Goal: Task Accomplishment & Management: Manage account settings

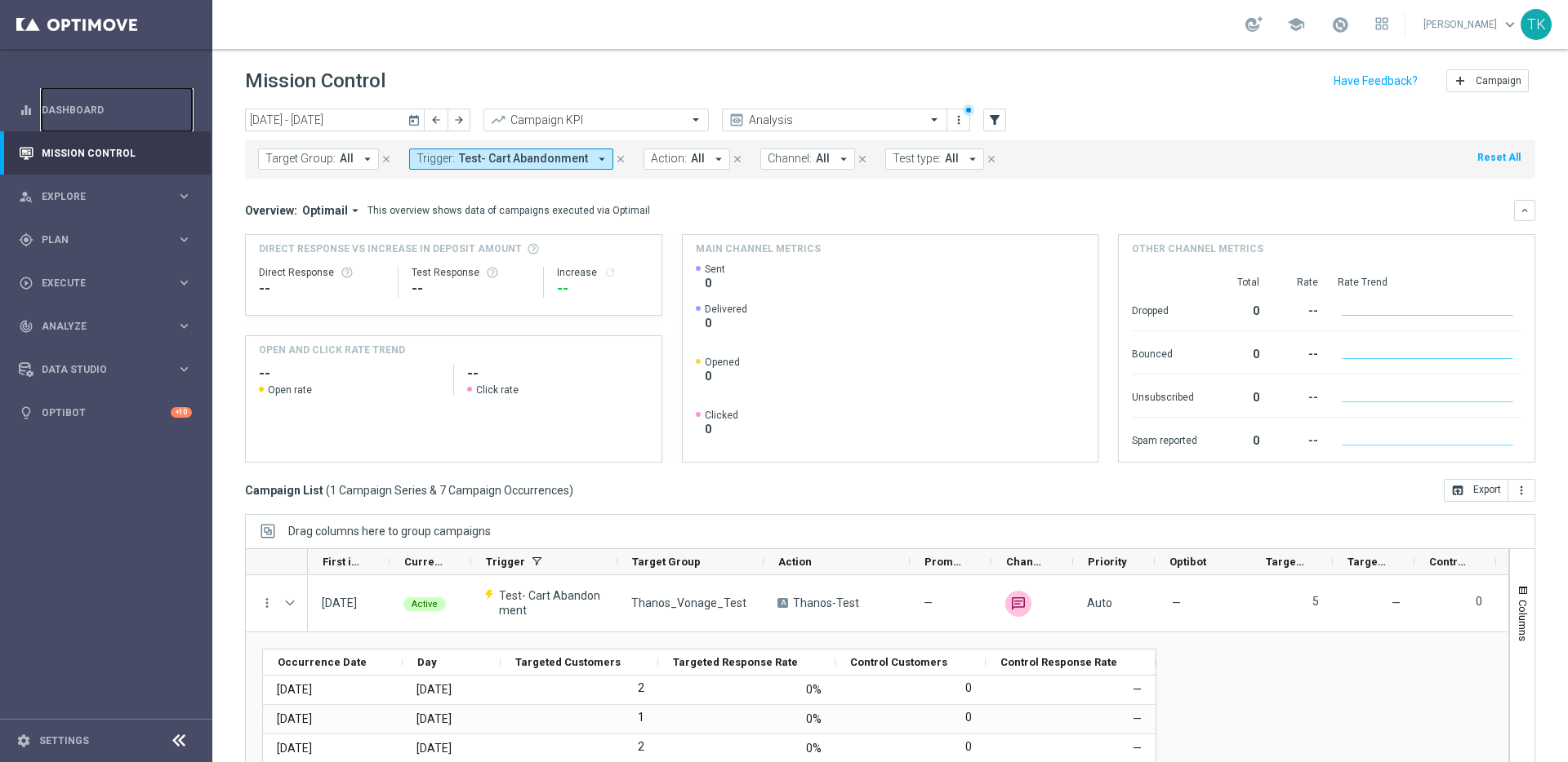
click at [78, 108] on link "Dashboard" at bounding box center [117, 110] width 150 height 43
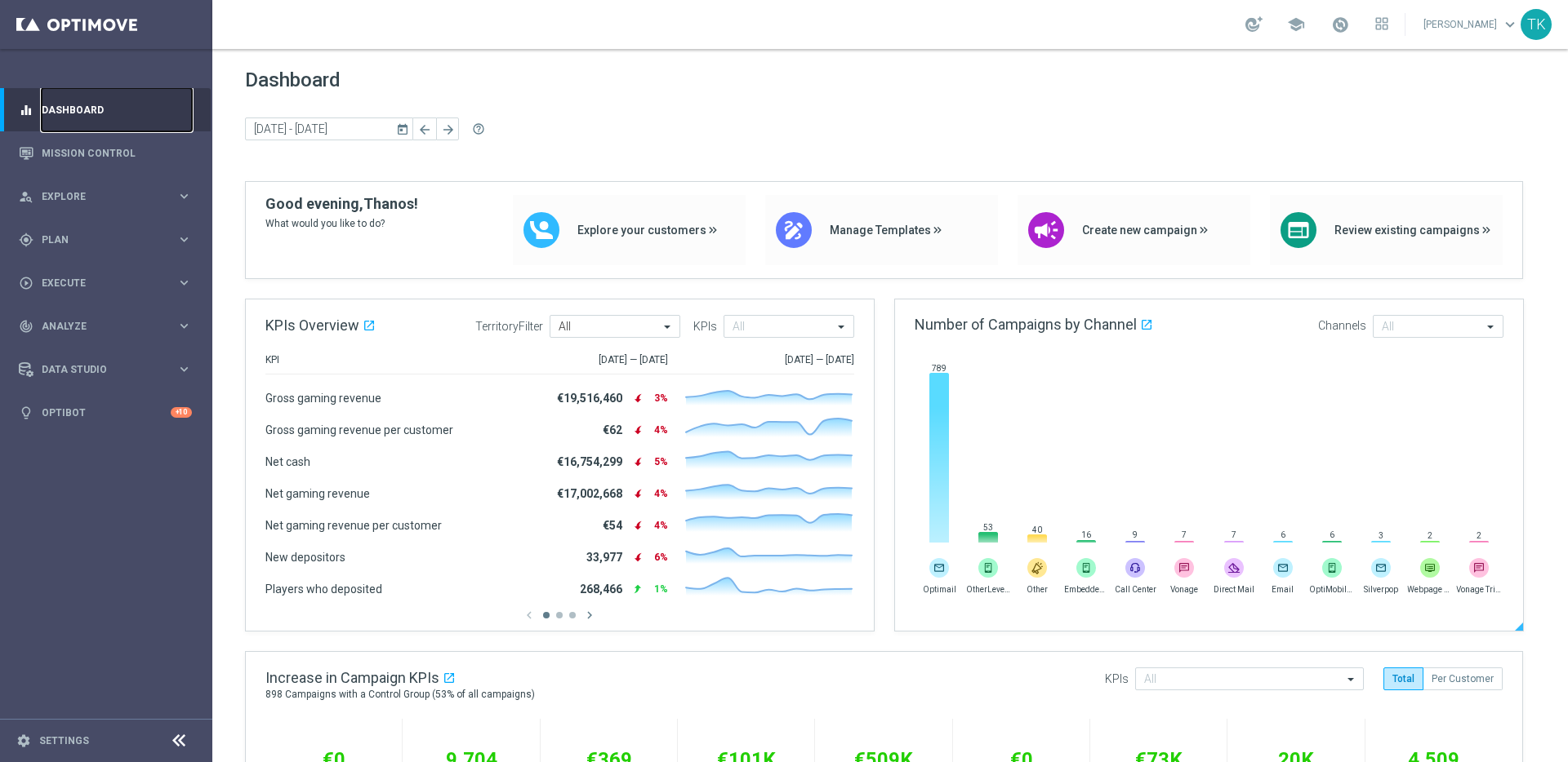
click at [990, 566] on img at bounding box center [988, 569] width 20 height 20
click at [1443, 328] on input "text" at bounding box center [1432, 328] width 101 height 14
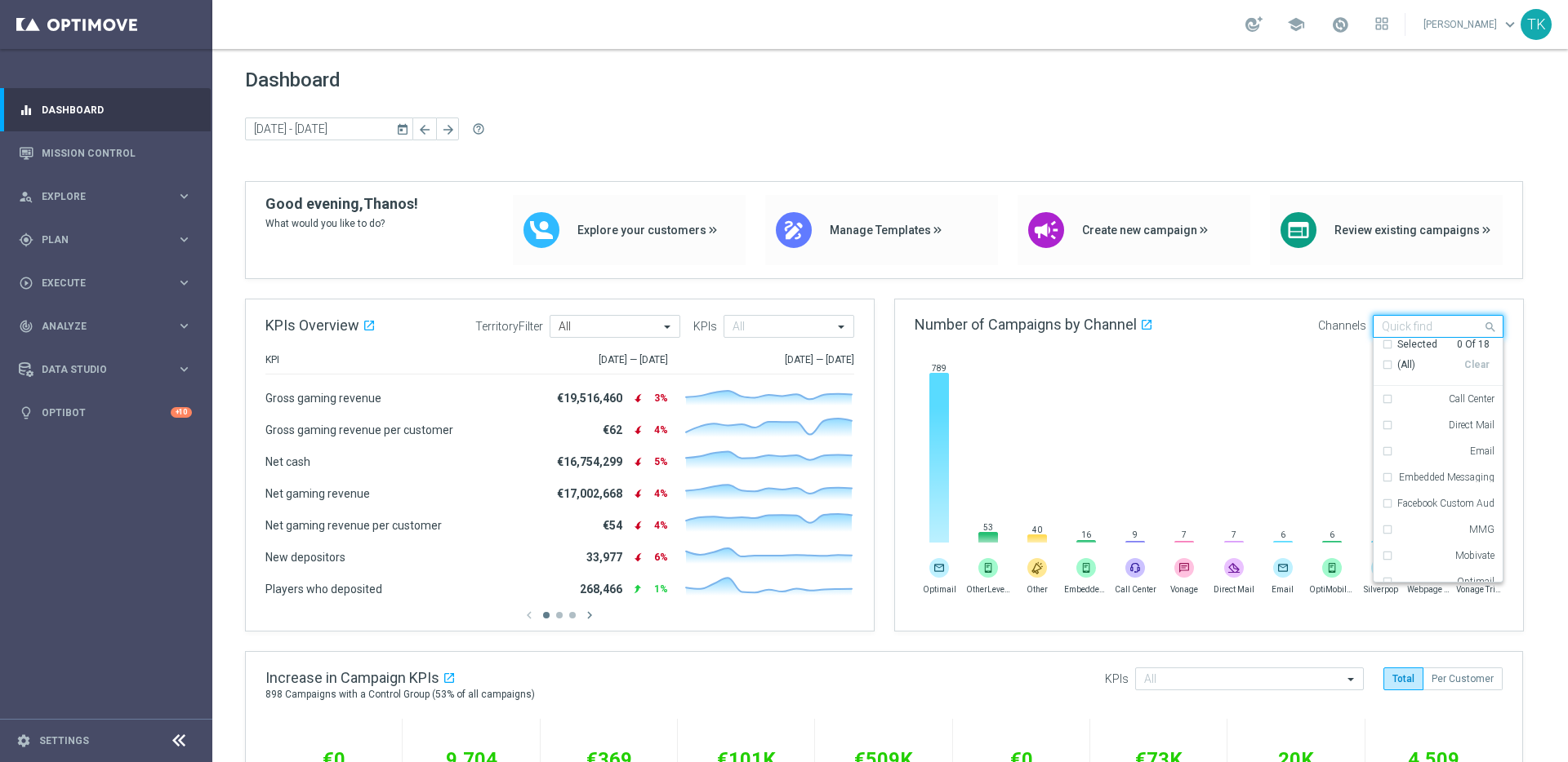
click at [548, 163] on div "Dashboard [DATE] [DATE] - [DATE] arrow_back arrow_forward help_outline" at bounding box center [890, 124] width 1291 height 113
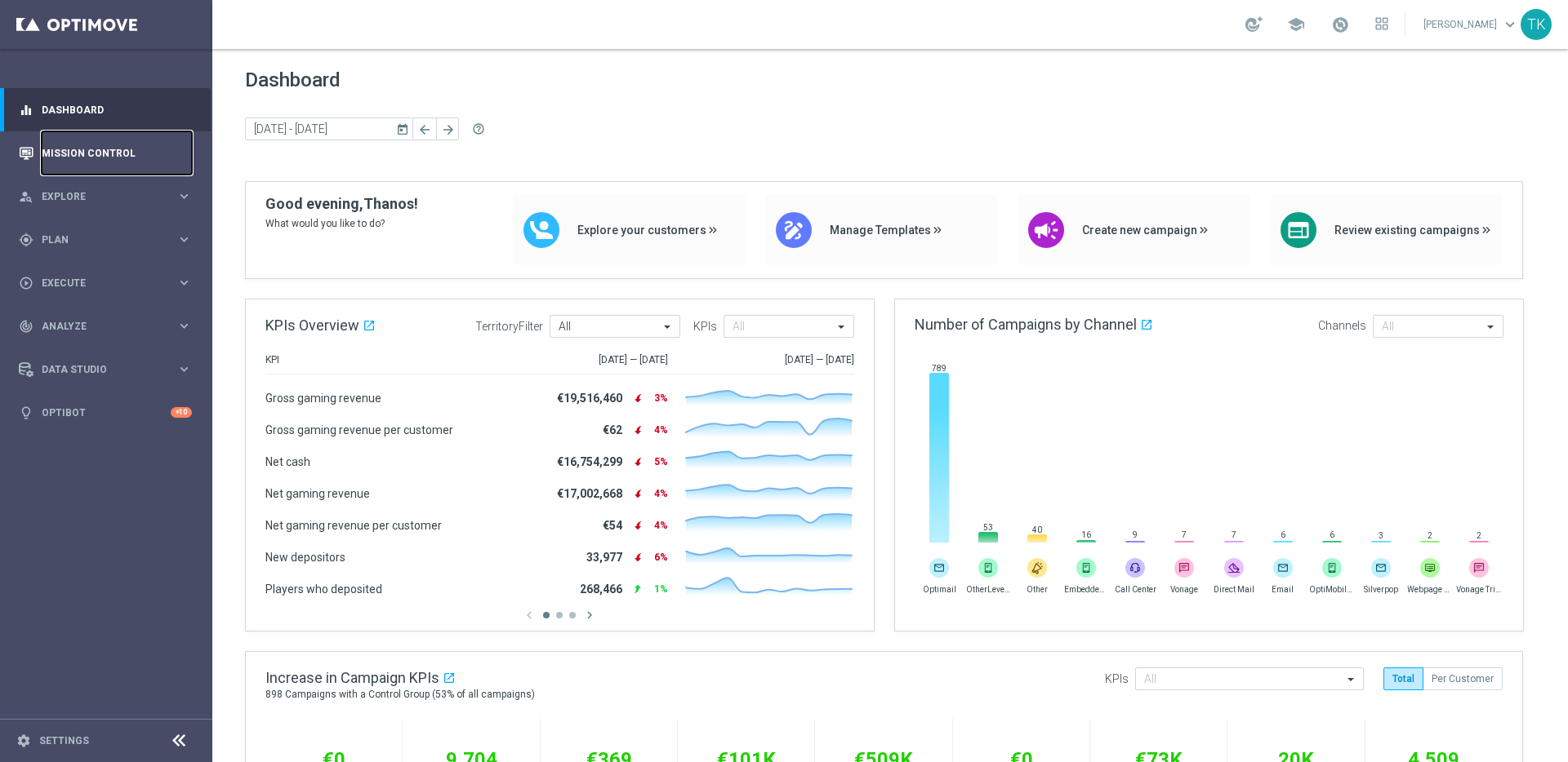
click at [44, 144] on link "Mission Control" at bounding box center [117, 153] width 150 height 43
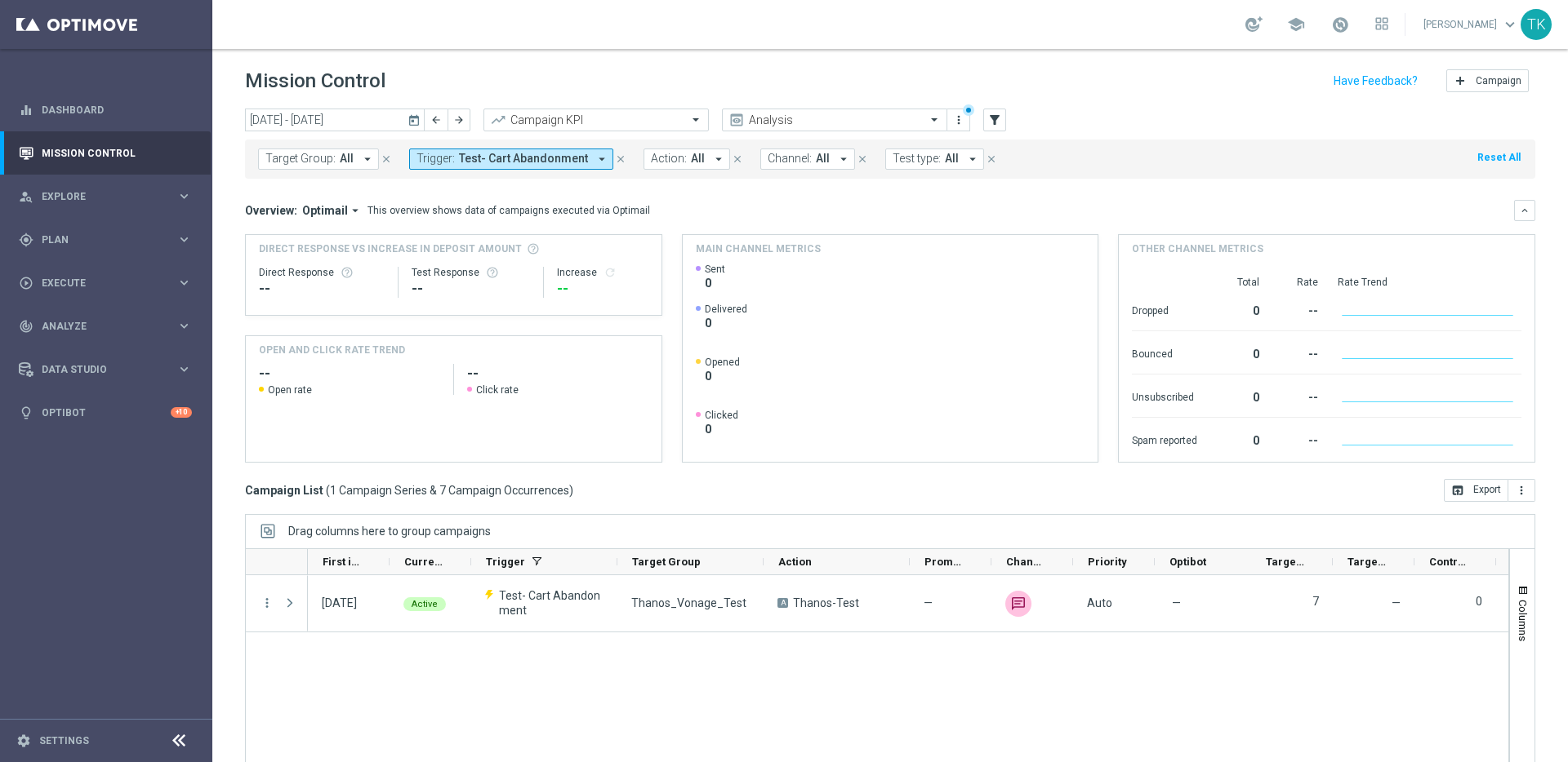
click at [616, 159] on icon "close" at bounding box center [621, 159] width 12 height 12
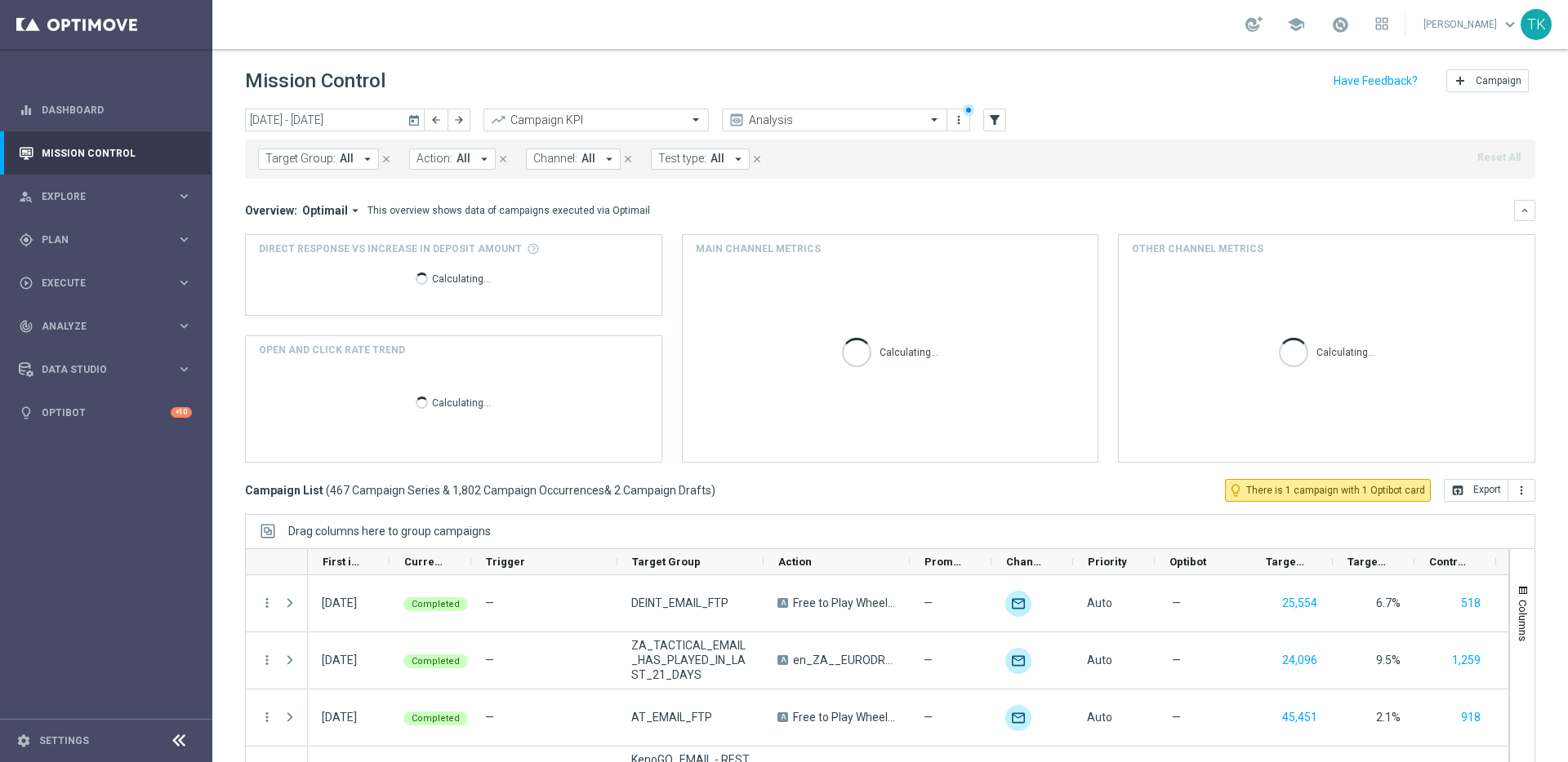
click at [582, 162] on span "All" at bounding box center [588, 159] width 14 height 14
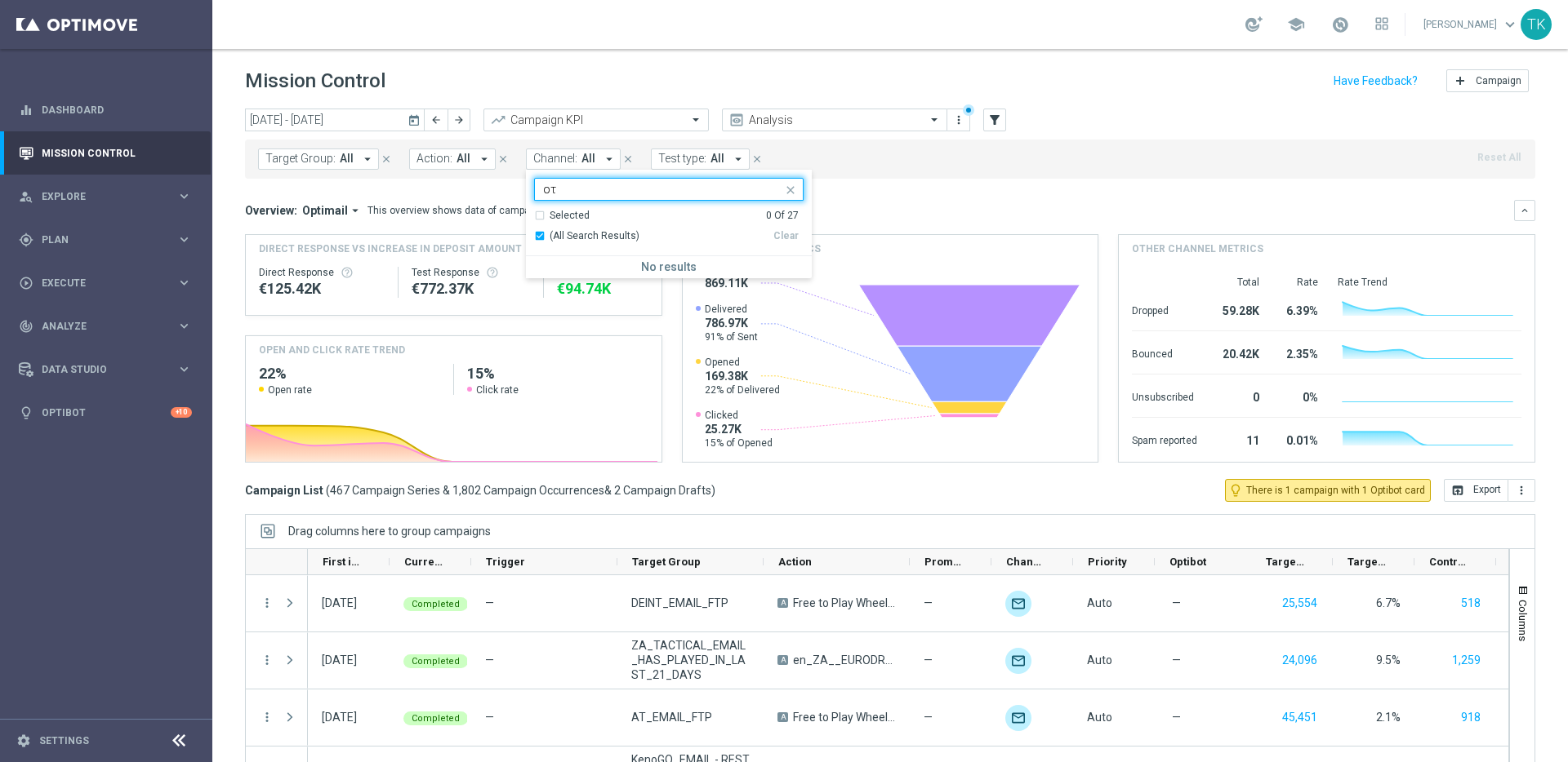
type input "ο"
click at [535, 296] on div "OtherLevels" at bounding box center [668, 295] width 270 height 26
type input "other"
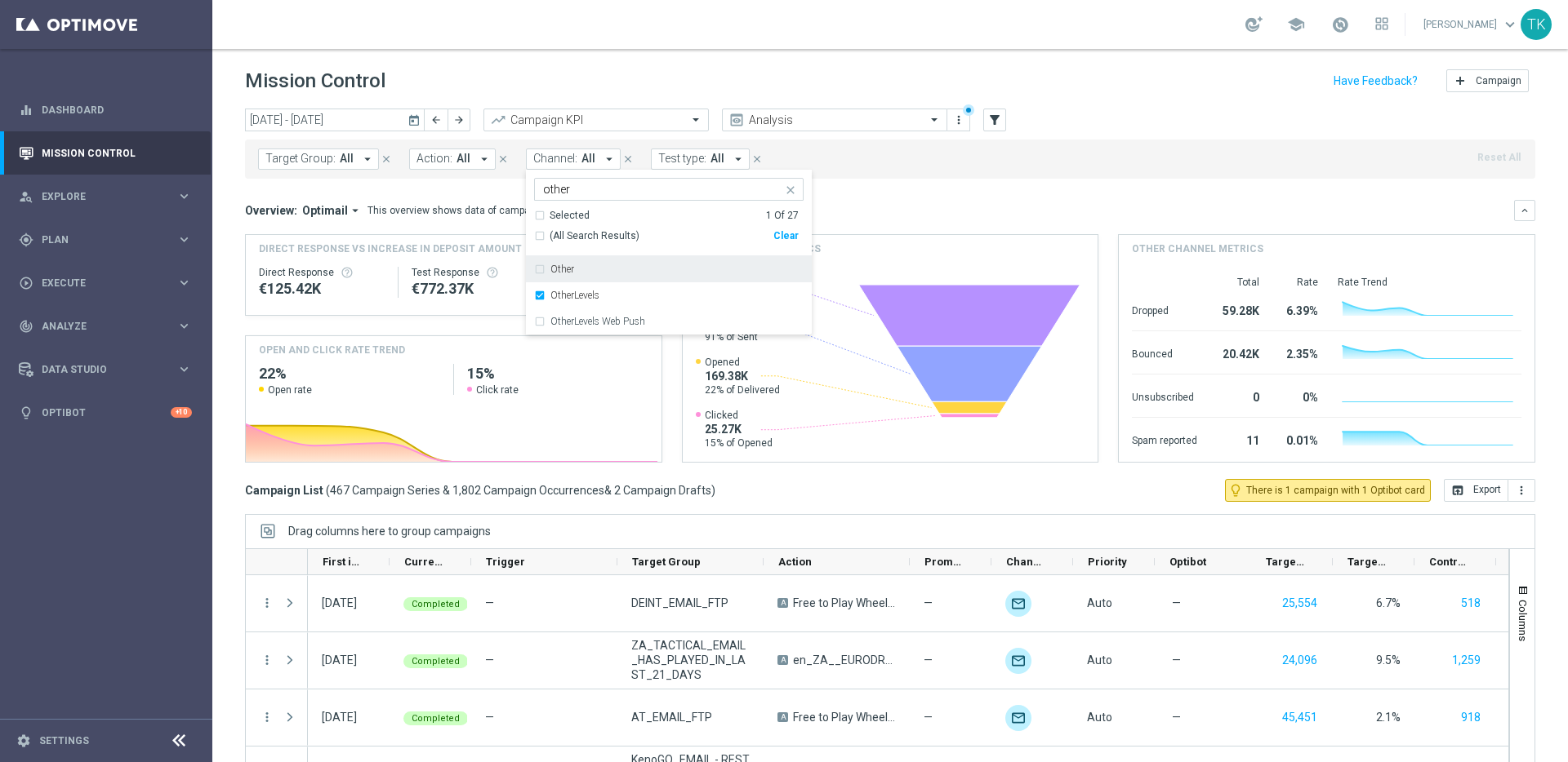
click at [852, 210] on div "Overview: Optimail arrow_drop_down This overview shows data of campaigns execut…" at bounding box center [879, 210] width 1269 height 15
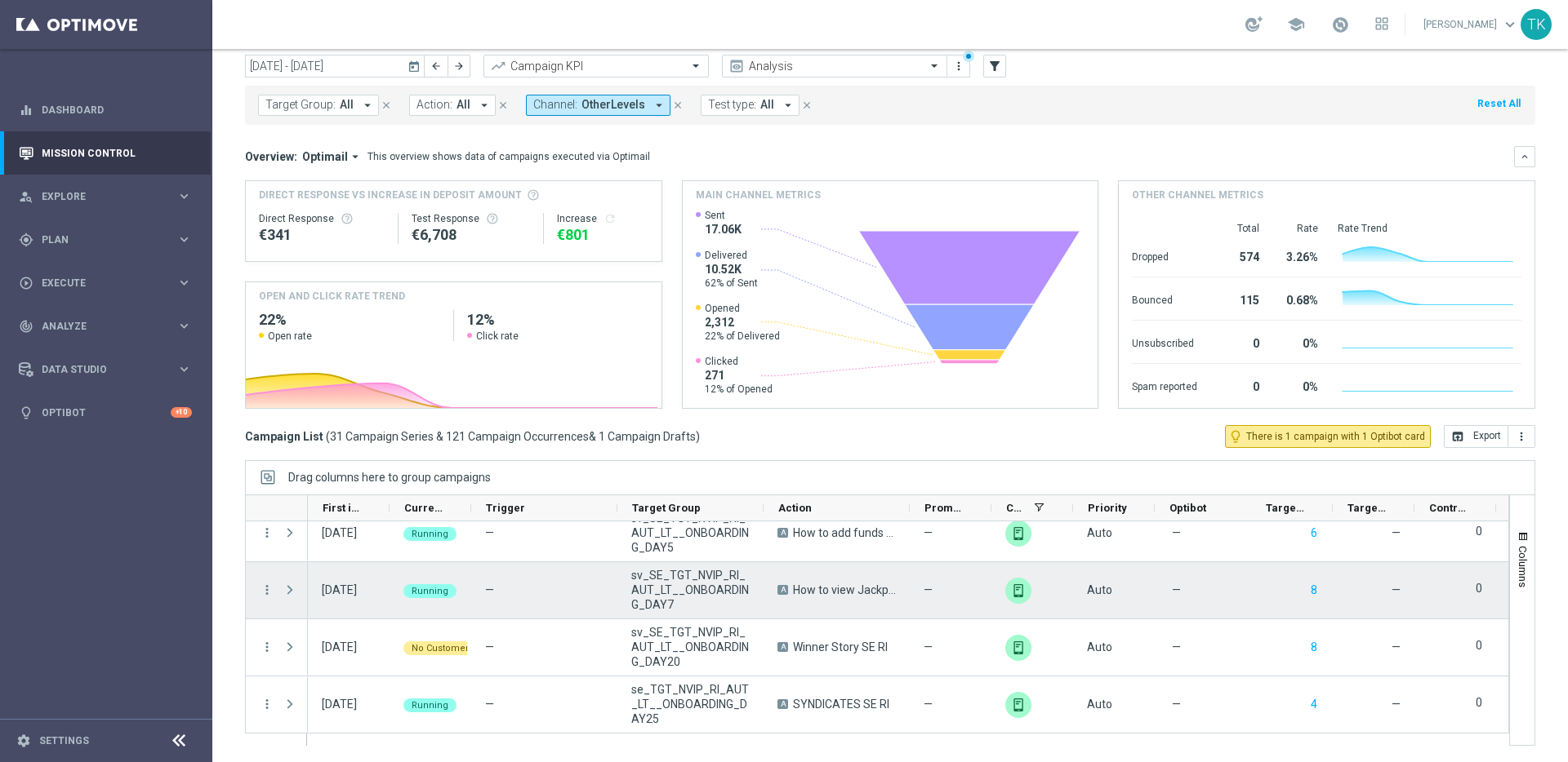
scroll to position [378, 0]
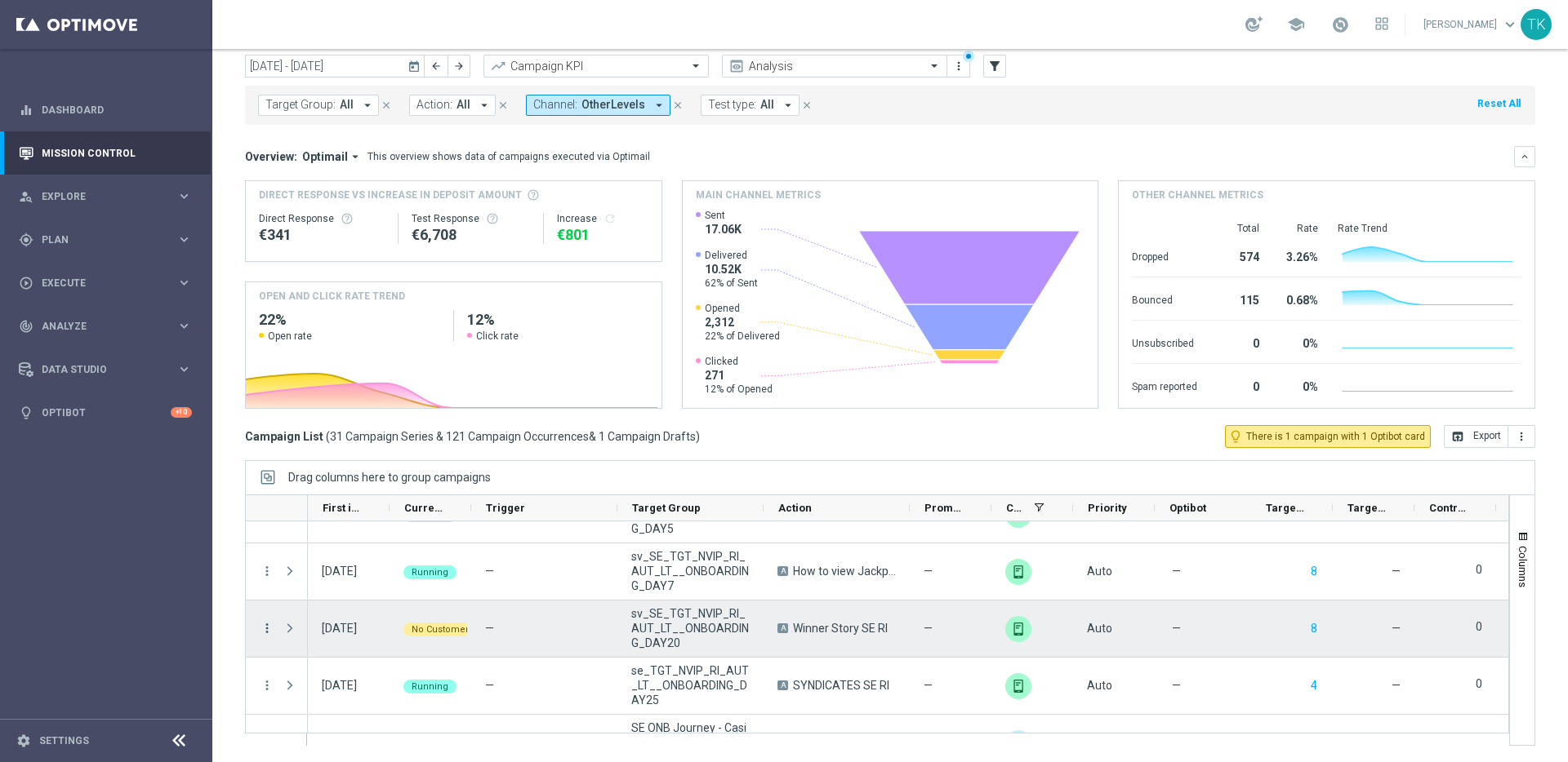
click at [266, 629] on icon "more_vert" at bounding box center [267, 628] width 15 height 15
click at [661, 468] on div "Drag columns here to group campaigns" at bounding box center [890, 477] width 1291 height 35
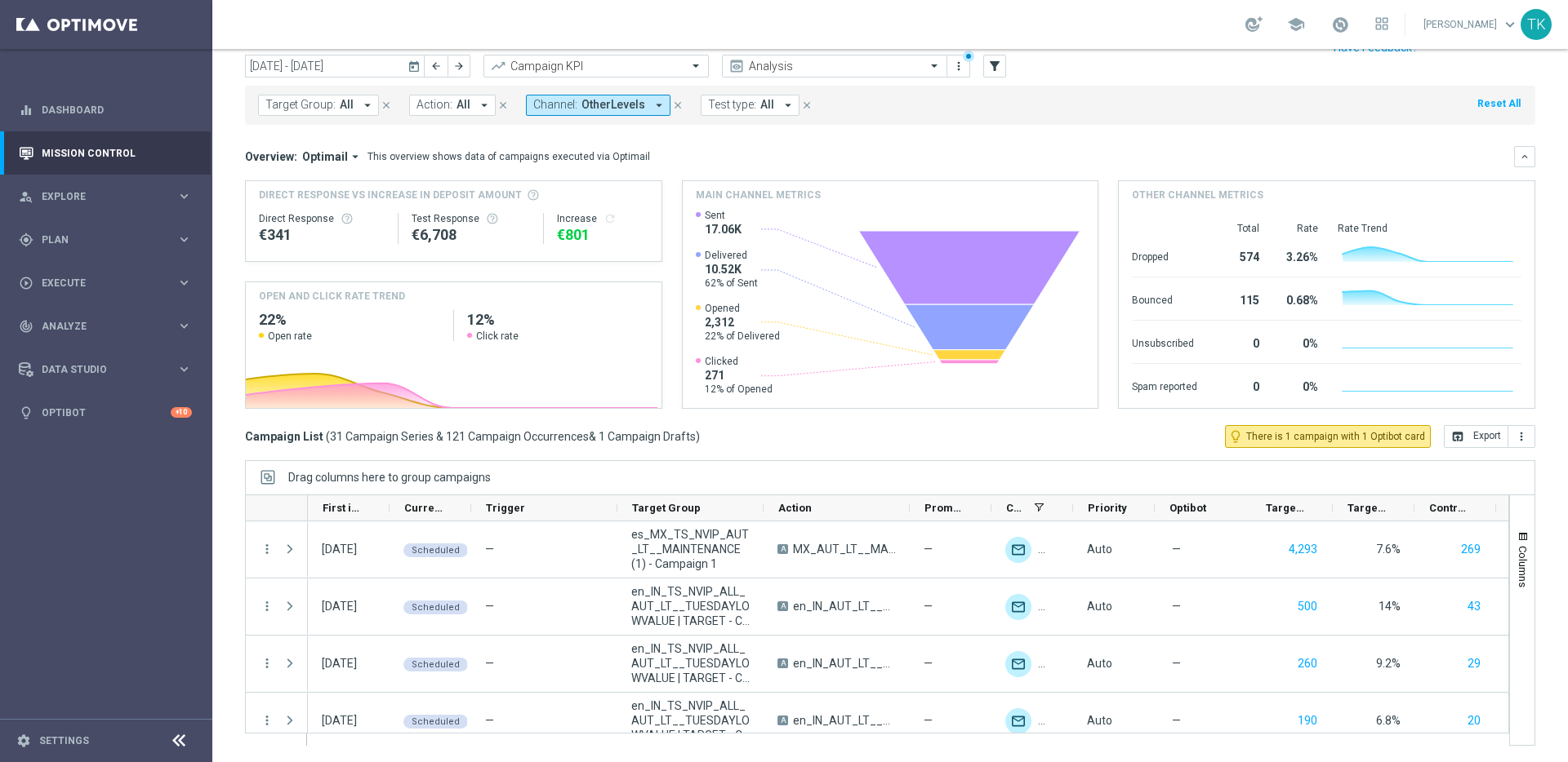
scroll to position [0, 0]
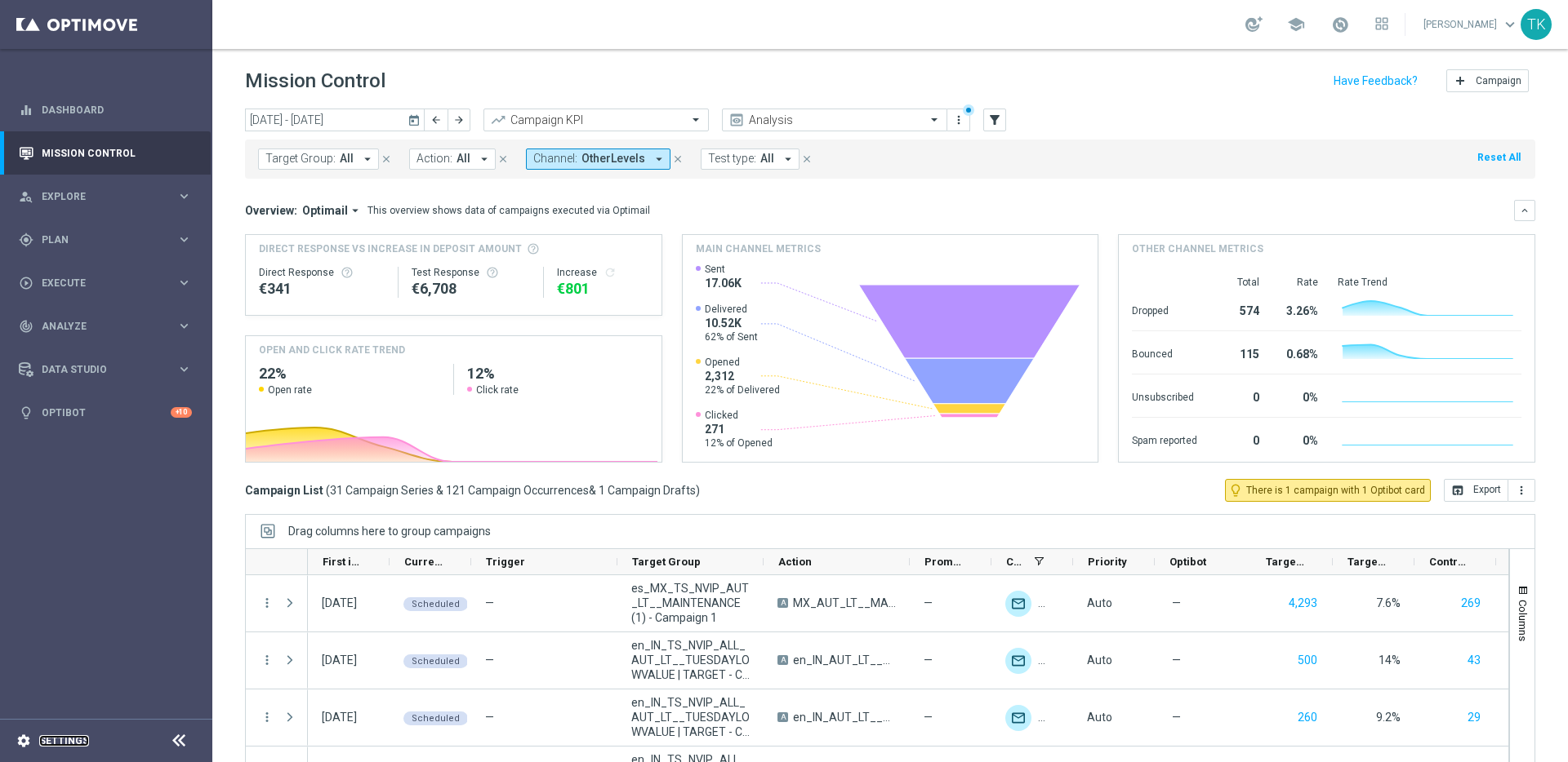
click at [63, 743] on link "Settings" at bounding box center [64, 741] width 49 height 10
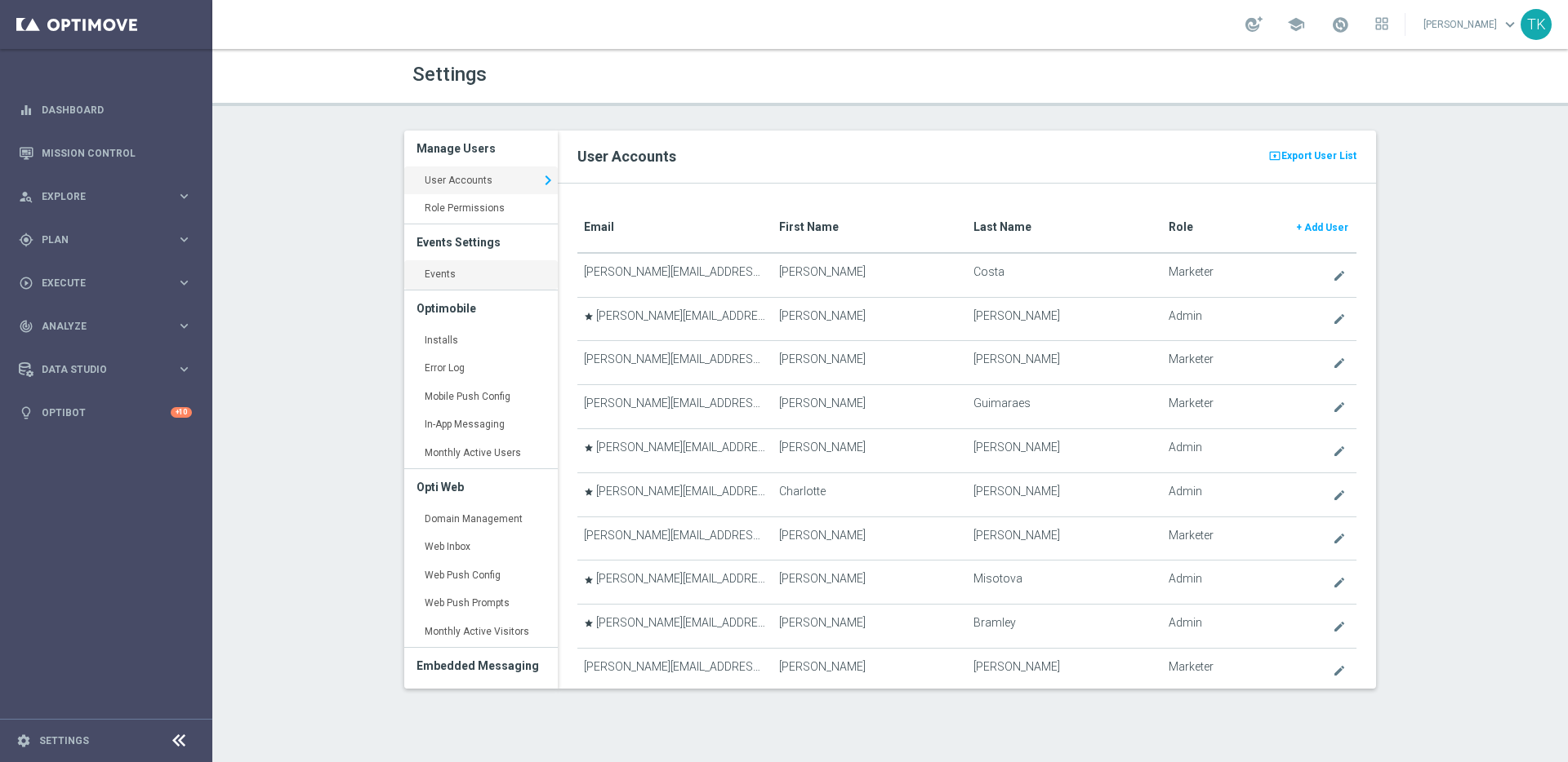
click at [452, 273] on link "Events keyboard_arrow_right" at bounding box center [480, 275] width 153 height 30
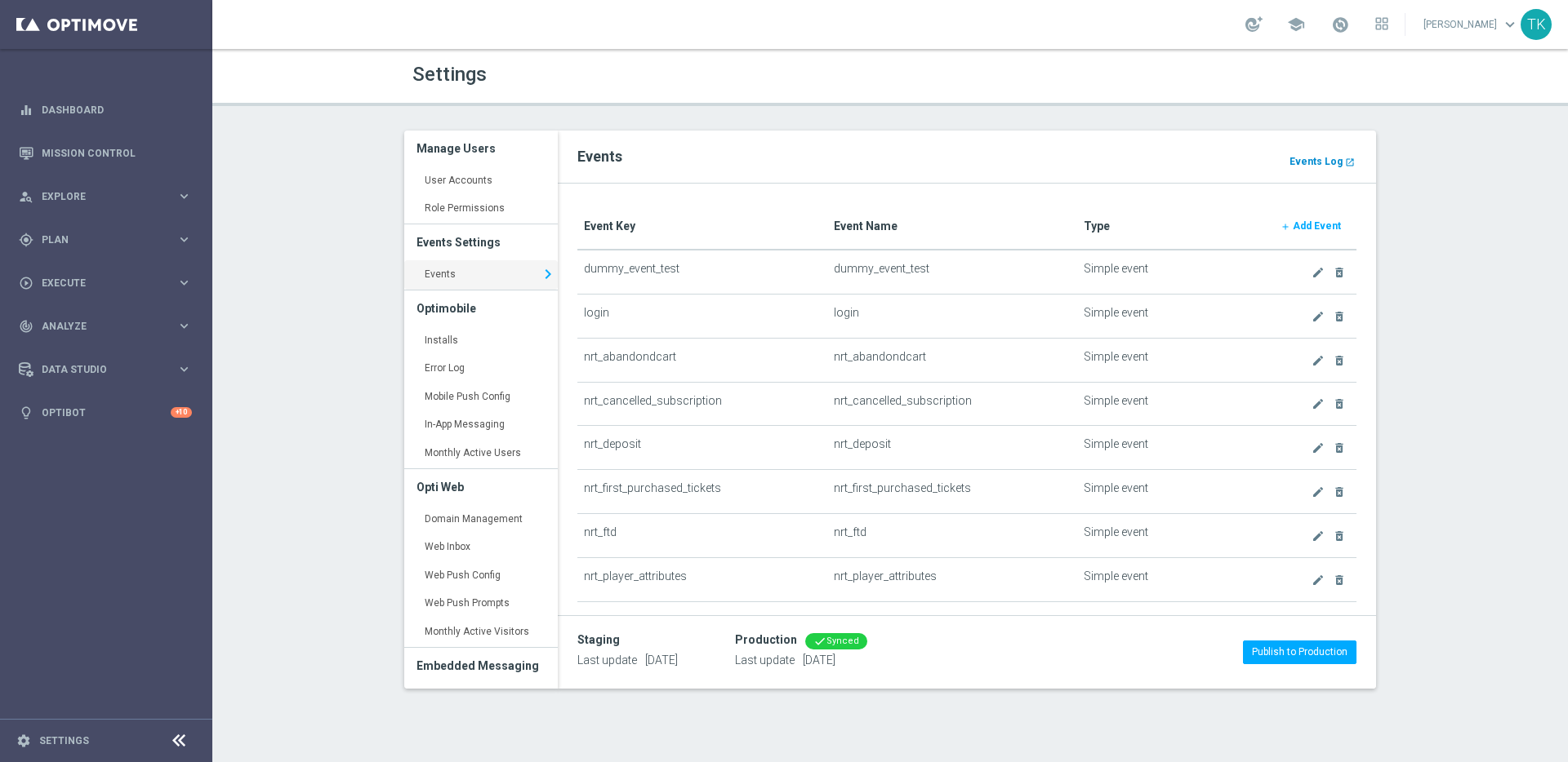
click at [1335, 158] on b "Events Log" at bounding box center [1316, 162] width 53 height 12
click at [458, 177] on link "User Accounts keyboard_arrow_right" at bounding box center [480, 182] width 153 height 30
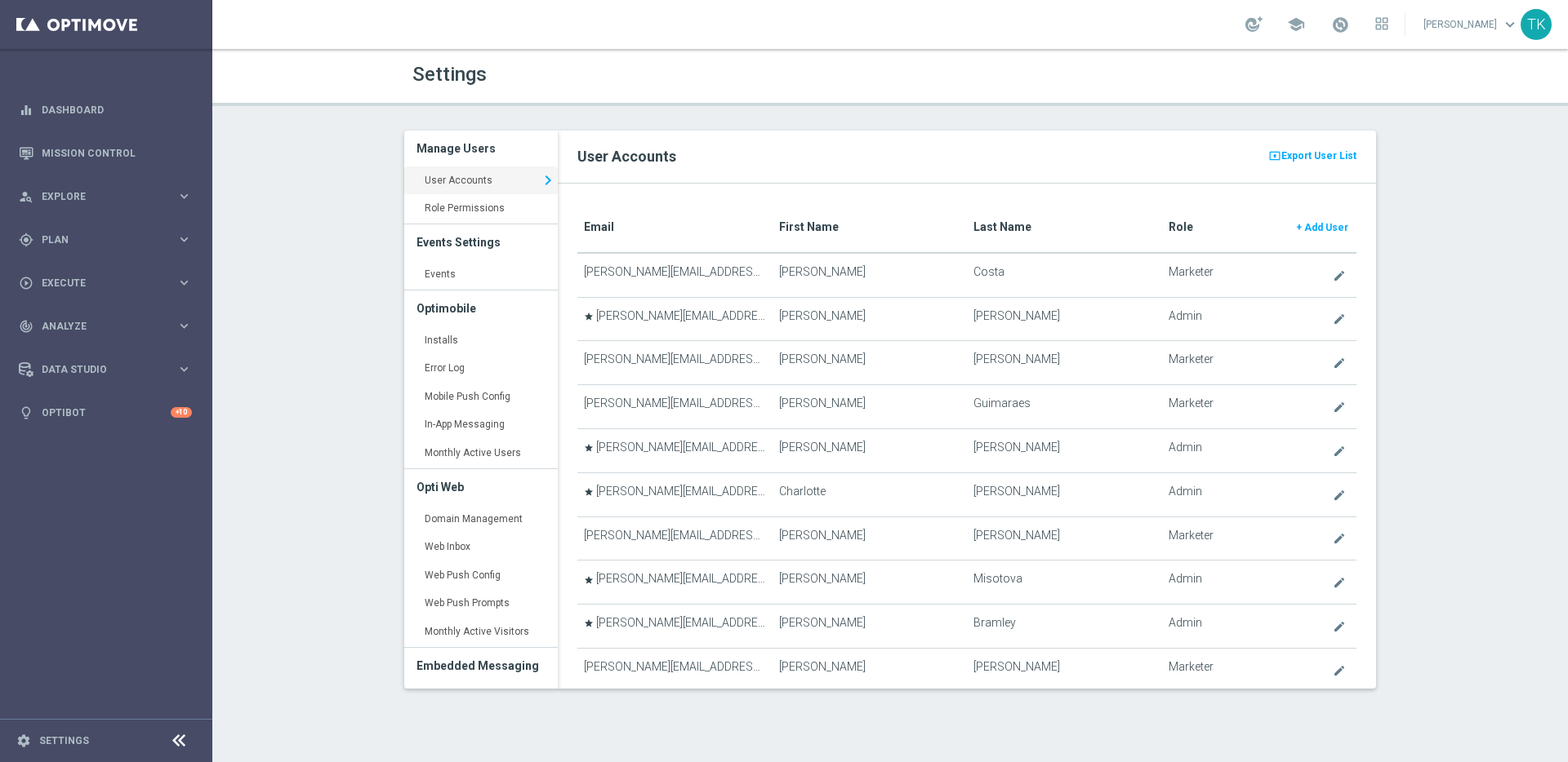
click at [810, 200] on div "Email First Name Last Name Role + Add User [PERSON_NAME][EMAIL_ADDRESS][DOMAIN_…" at bounding box center [967, 436] width 819 height 505
